Goal: Communication & Community: Ask a question

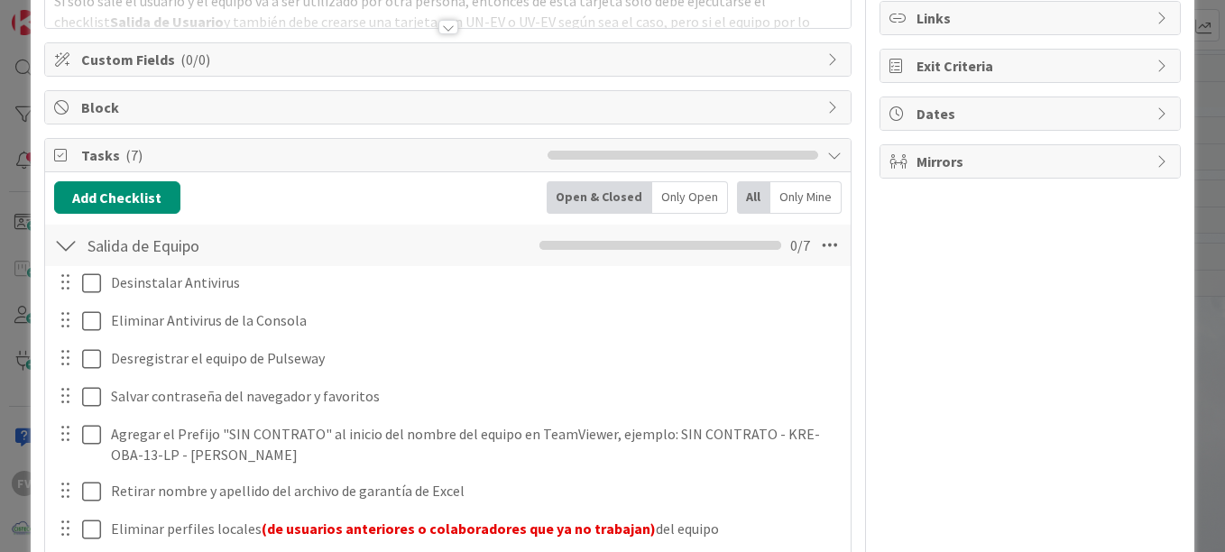
scroll to position [246, 0]
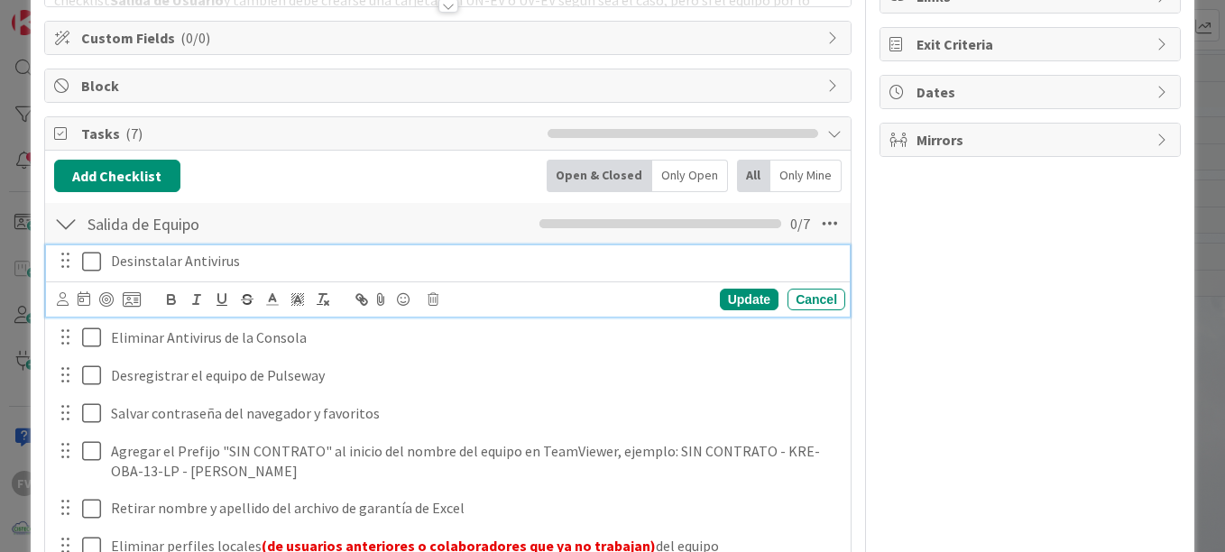
click at [92, 263] on icon at bounding box center [91, 262] width 19 height 22
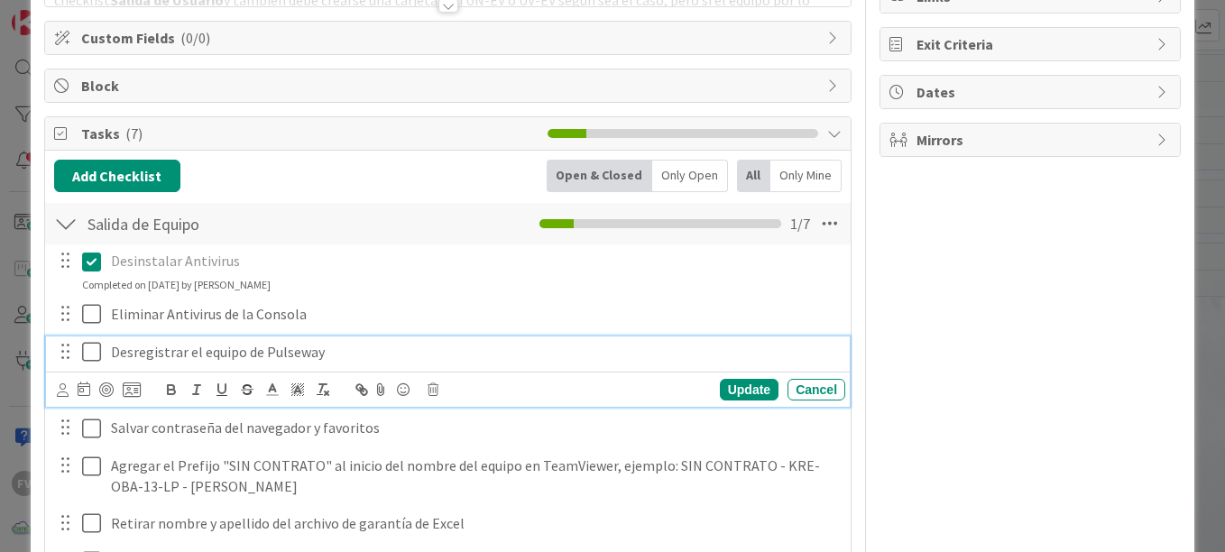
click at [92, 352] on div "Desregistrar el equipo de Pulseway Update Cancel" at bounding box center [448, 372] width 804 height 71
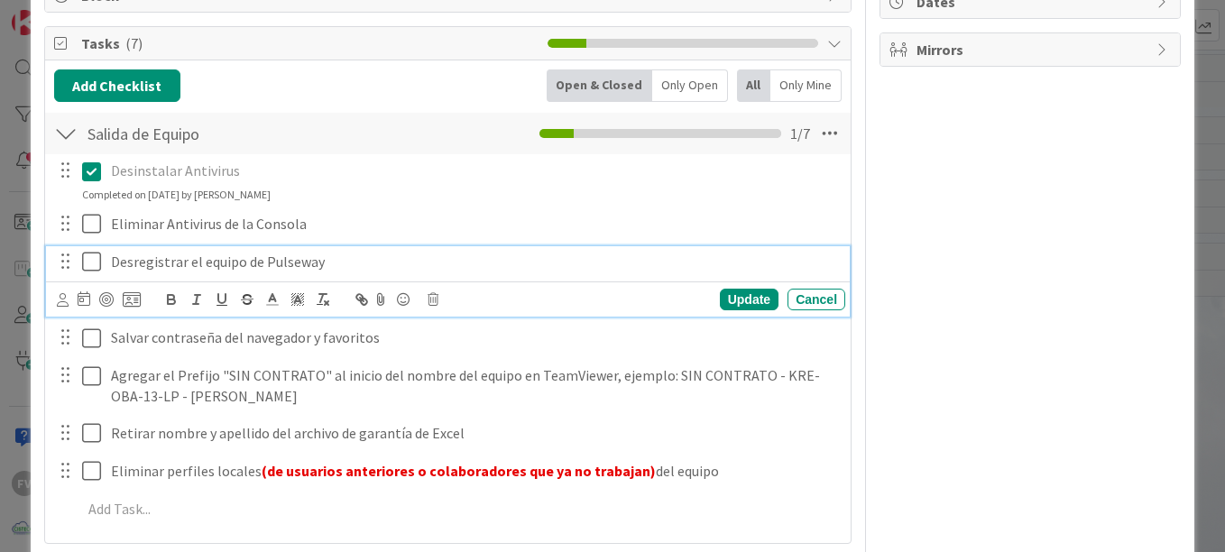
click at [93, 261] on icon at bounding box center [91, 262] width 19 height 22
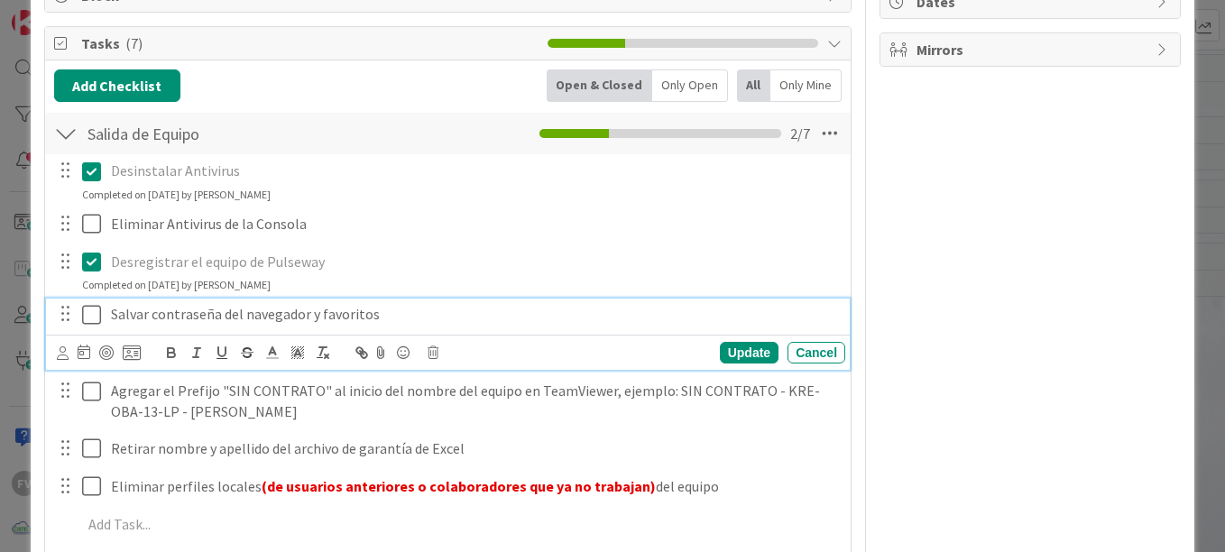
click at [98, 328] on button at bounding box center [93, 314] width 22 height 29
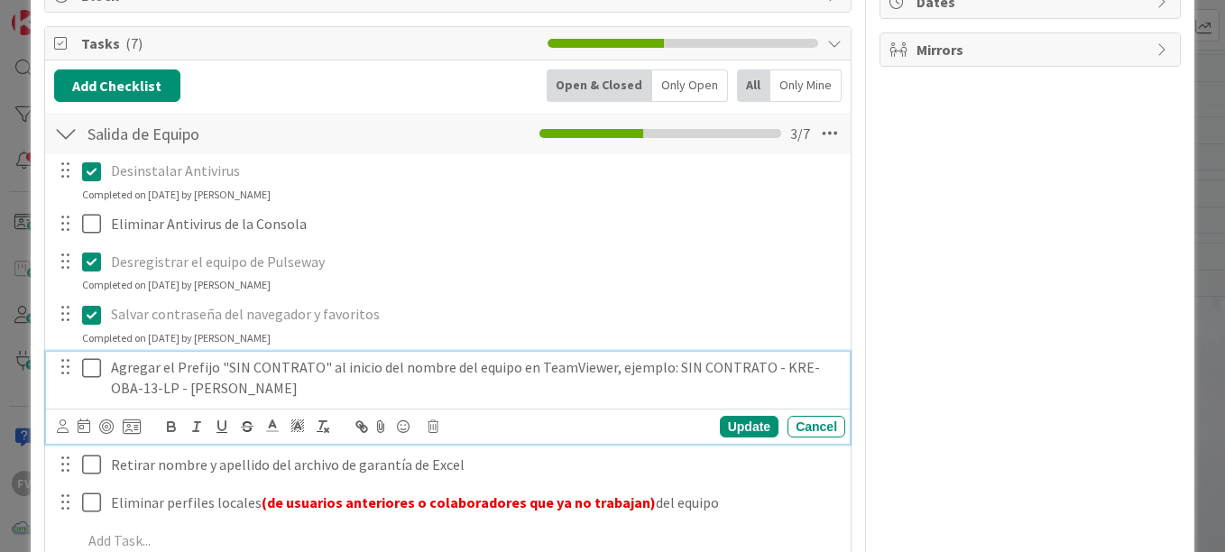
click at [91, 369] on icon at bounding box center [91, 368] width 19 height 22
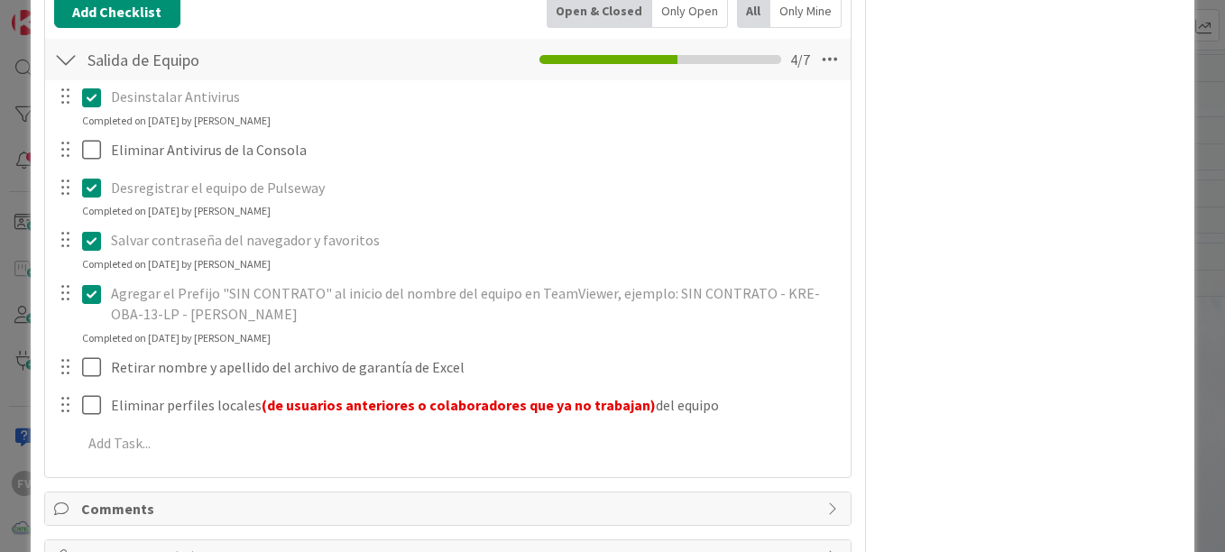
scroll to position [427, 0]
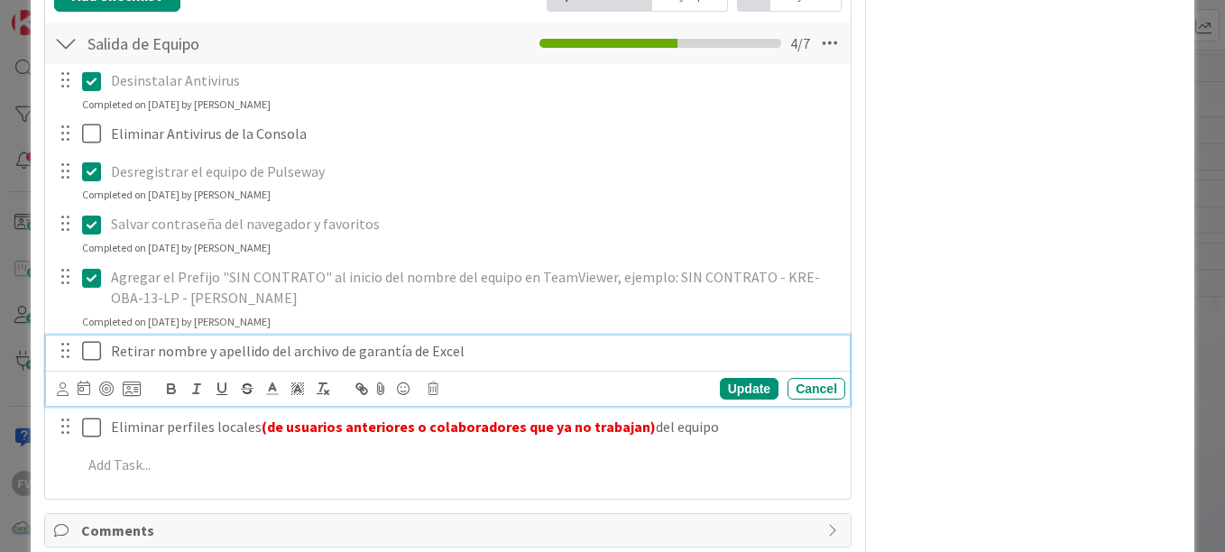
click at [111, 351] on p "Retirar nombre y apellido del archivo de garantía de Excel" at bounding box center [474, 351] width 727 height 21
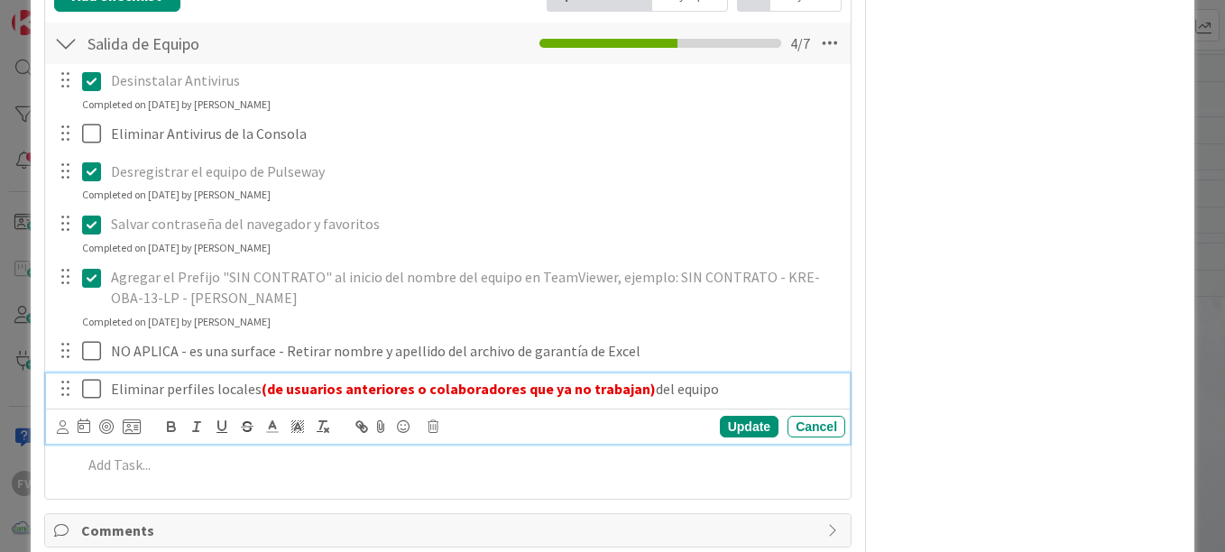
click at [112, 392] on p "Eliminar perfiles locales (de usuarios anteriores o colaboradores que ya no tra…" at bounding box center [474, 389] width 727 height 21
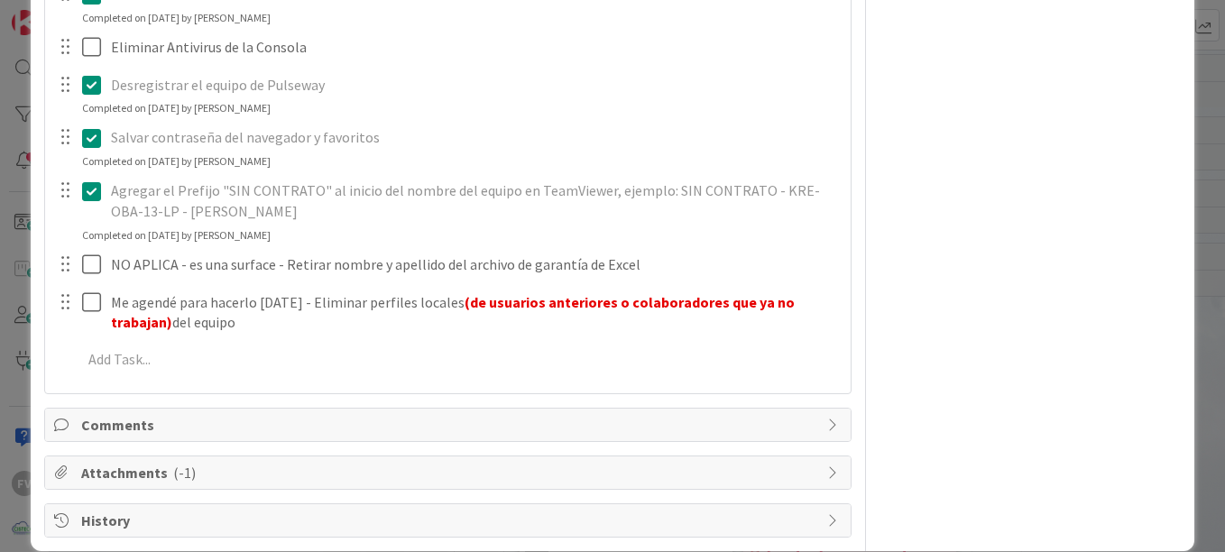
scroll to position [517, 0]
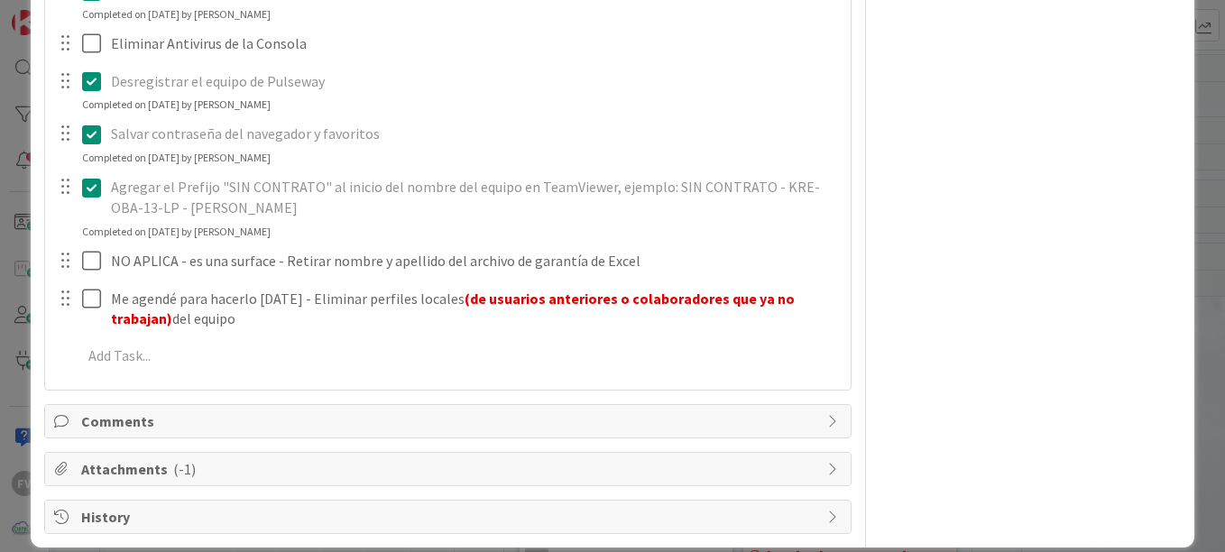
click at [156, 399] on div "Title 55 / 128 #GOLD - Salida Equipo - GRA-LAT-01-LP - [PERSON_NAME] Descriptio…" at bounding box center [447, 43] width 807 height 981
click at [192, 451] on div "Title 55 / 128 #GOLD - Salida Equipo - GRA-LAT-01-LP - [PERSON_NAME] Descriptio…" at bounding box center [447, 43] width 807 height 981
click at [172, 422] on span "Comments" at bounding box center [449, 422] width 737 height 22
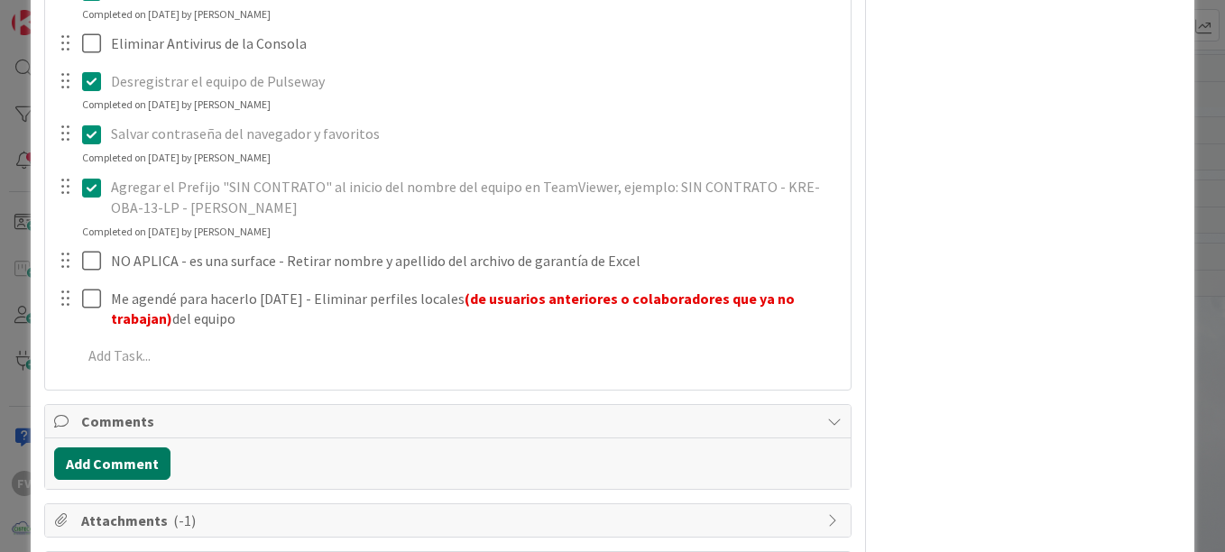
click at [147, 469] on button "Add Comment" at bounding box center [112, 463] width 116 height 32
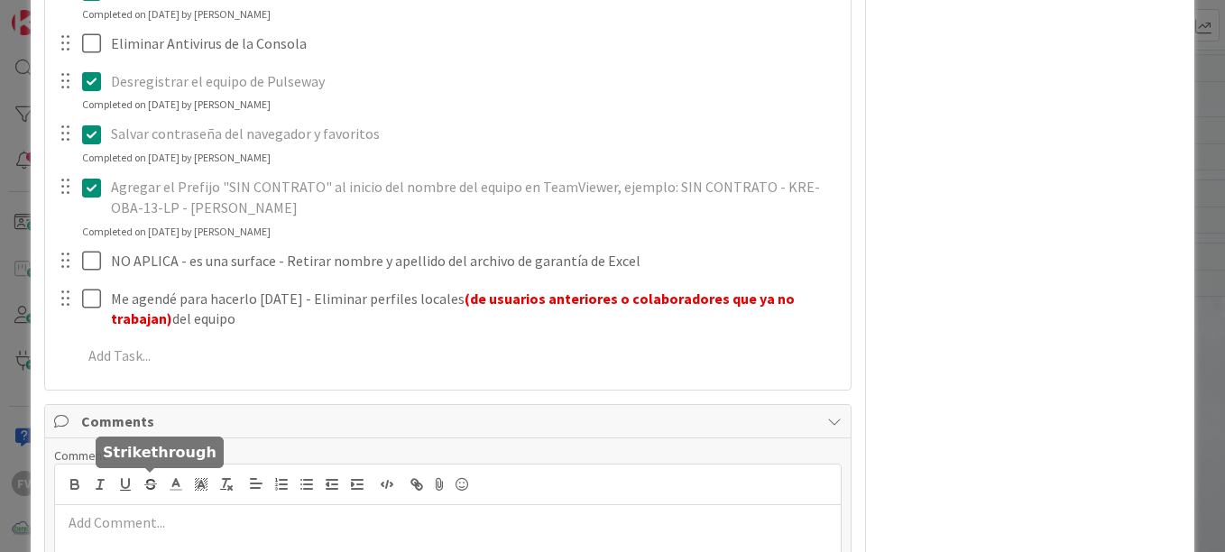
click at [143, 513] on p at bounding box center [447, 522] width 771 height 21
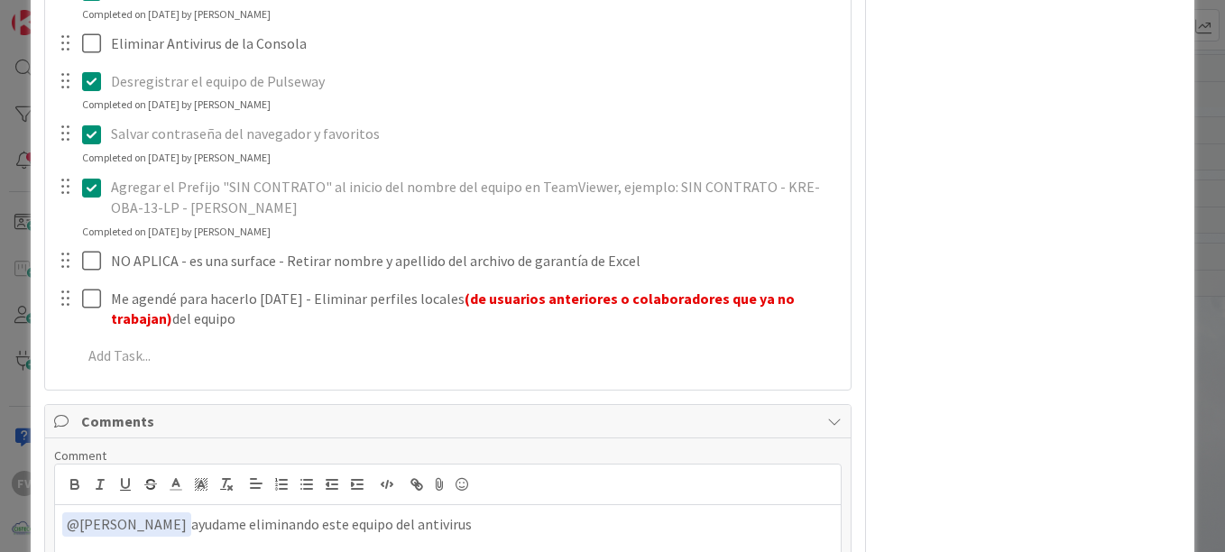
click at [361, 529] on p "﻿ @ [PERSON_NAME] ﻿ ayudame eliminando este equipo del antivirus" at bounding box center [447, 524] width 771 height 24
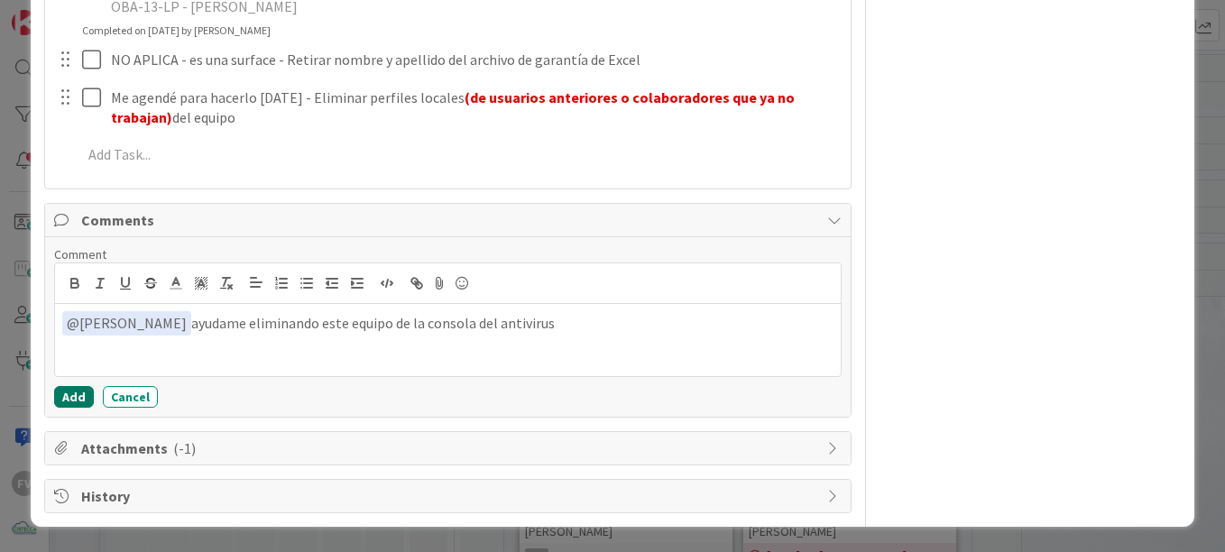
click at [78, 393] on button "Add" at bounding box center [74, 397] width 40 height 22
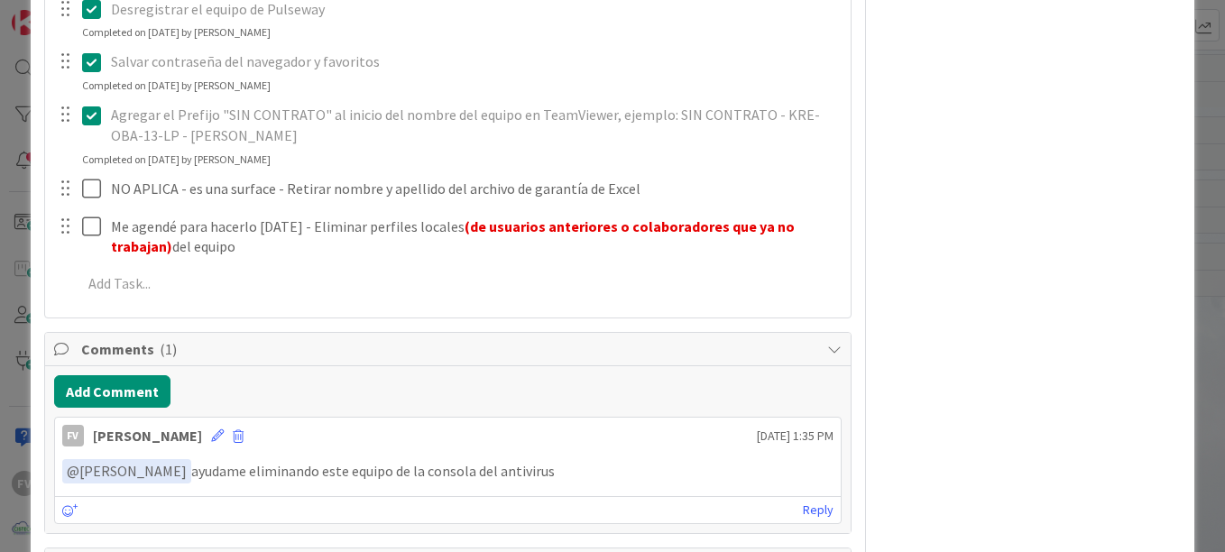
scroll to position [706, 0]
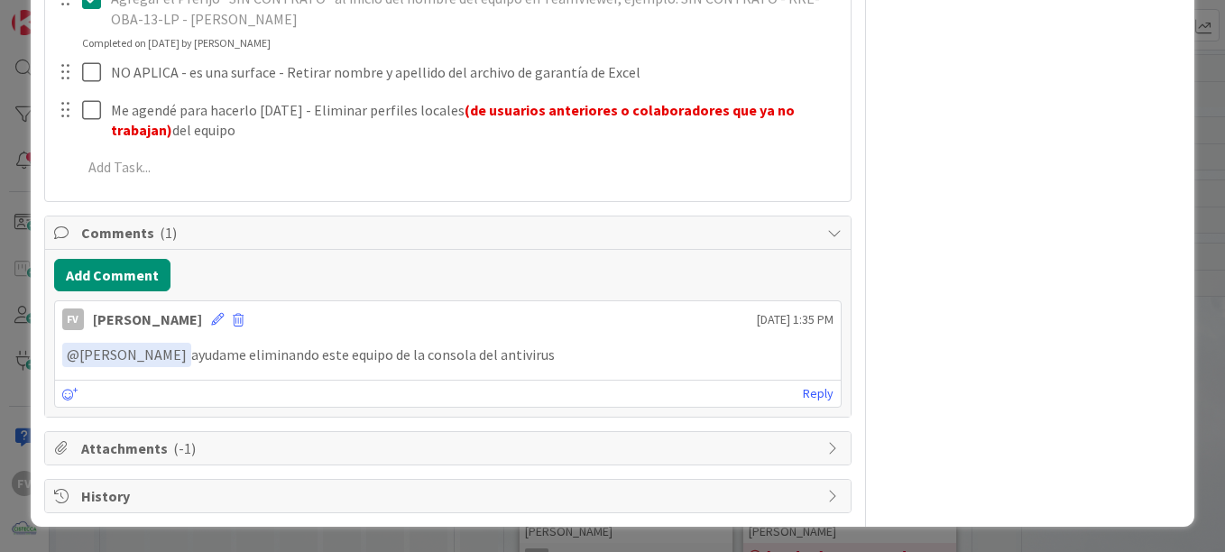
click at [23, 335] on div "ID 3683 OPERACIONES [PERSON_NAME] Title 55 / 128 #GOLD - Salida Equipo - GRA-LA…" at bounding box center [612, 276] width 1225 height 552
